Goal: Task Accomplishment & Management: Complete application form

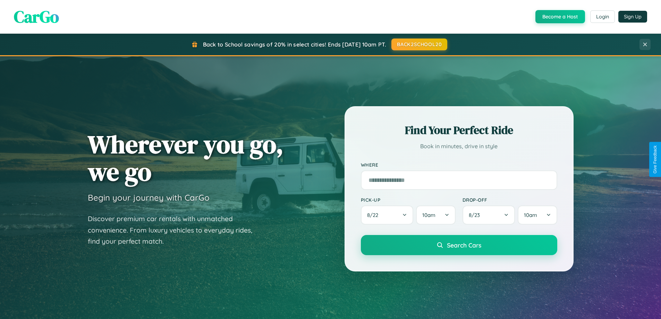
scroll to position [478, 0]
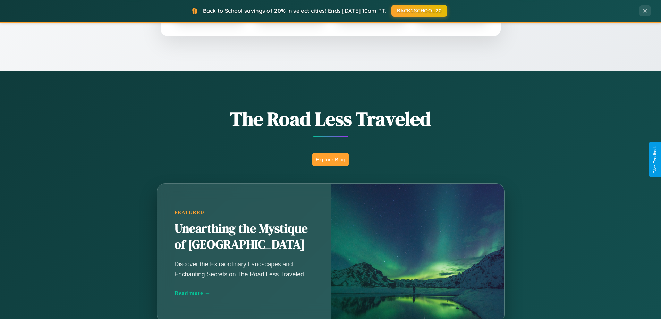
click at [330, 159] on button "Explore Blog" at bounding box center [330, 159] width 36 height 13
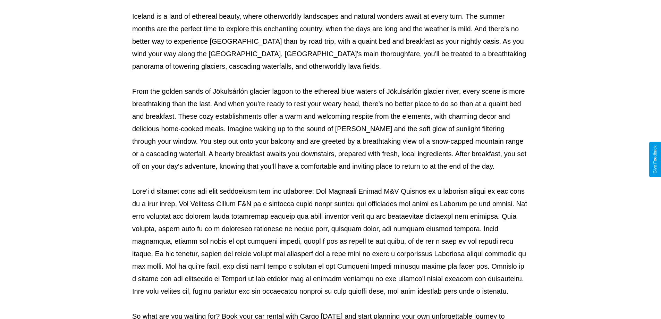
scroll to position [225, 0]
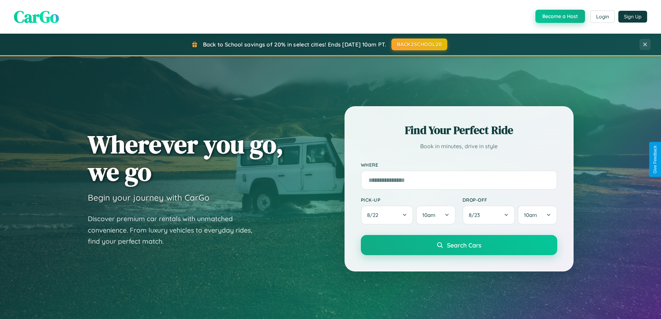
click at [559, 17] on button "Become a Host" at bounding box center [561, 16] width 50 height 13
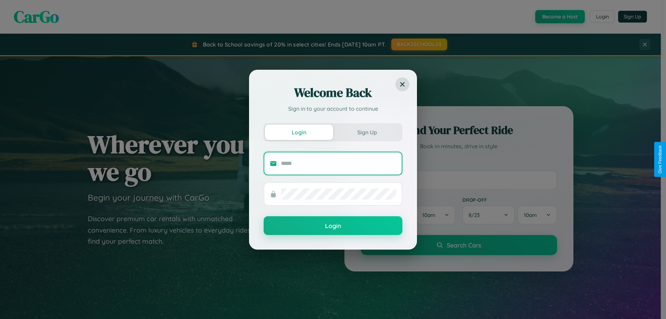
click at [339, 163] on input "text" at bounding box center [338, 163] width 115 height 11
type input "**********"
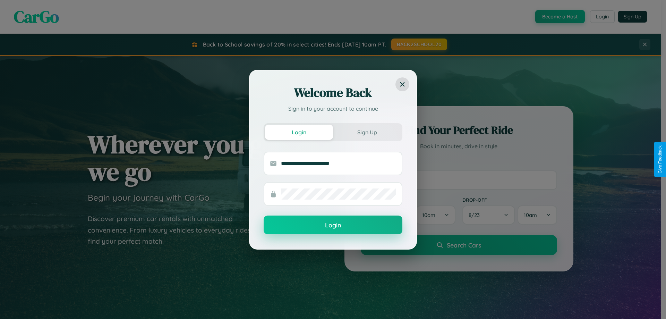
click at [333, 225] on button "Login" at bounding box center [333, 225] width 139 height 19
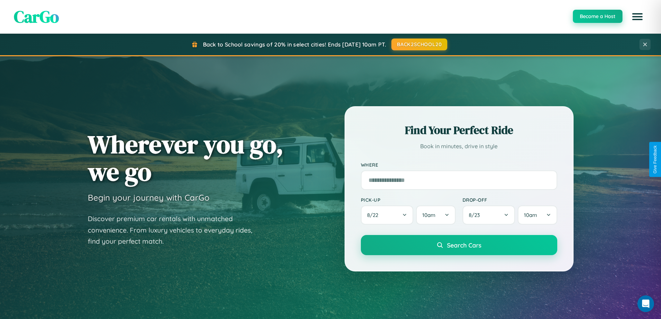
click at [597, 16] on button "Become a Host" at bounding box center [598, 16] width 50 height 13
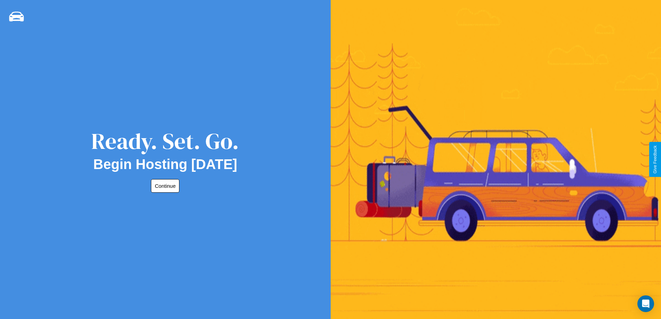
click at [164, 186] on button "Continue" at bounding box center [165, 186] width 28 height 14
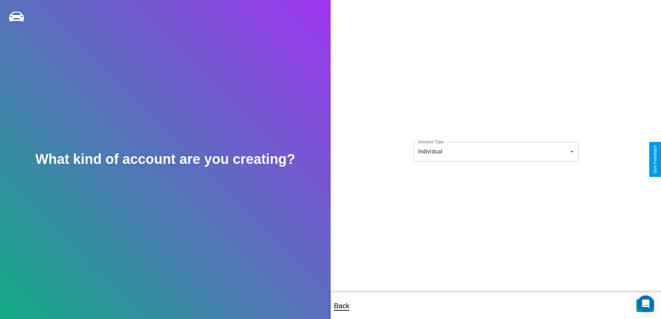
click at [496, 151] on body "**********" at bounding box center [330, 164] width 661 height 328
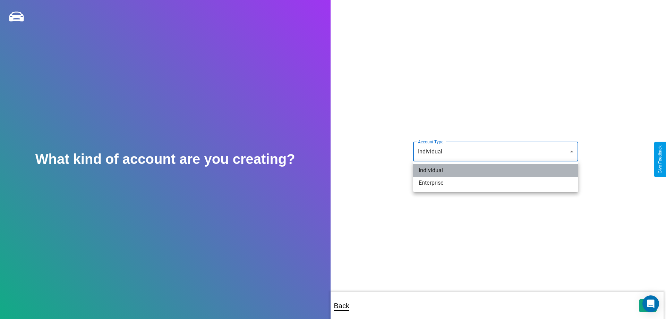
click at [496, 170] on li "Individual" at bounding box center [495, 170] width 165 height 12
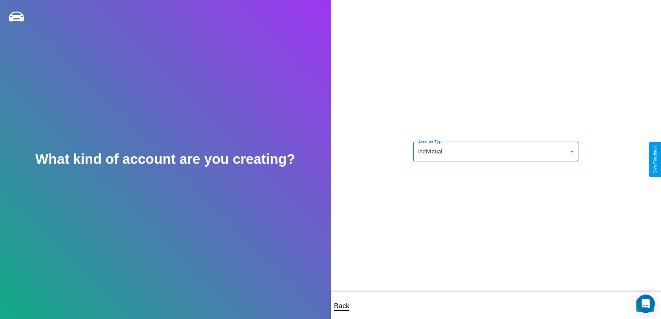
click at [645, 305] on icon "Open Intercom Messenger" at bounding box center [646, 303] width 8 height 9
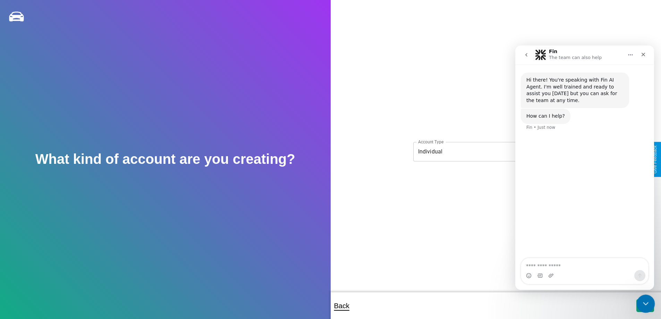
click at [644, 304] on icon "Close Intercom Messenger" at bounding box center [645, 302] width 8 height 8
